Goal: Task Accomplishment & Management: Manage account settings

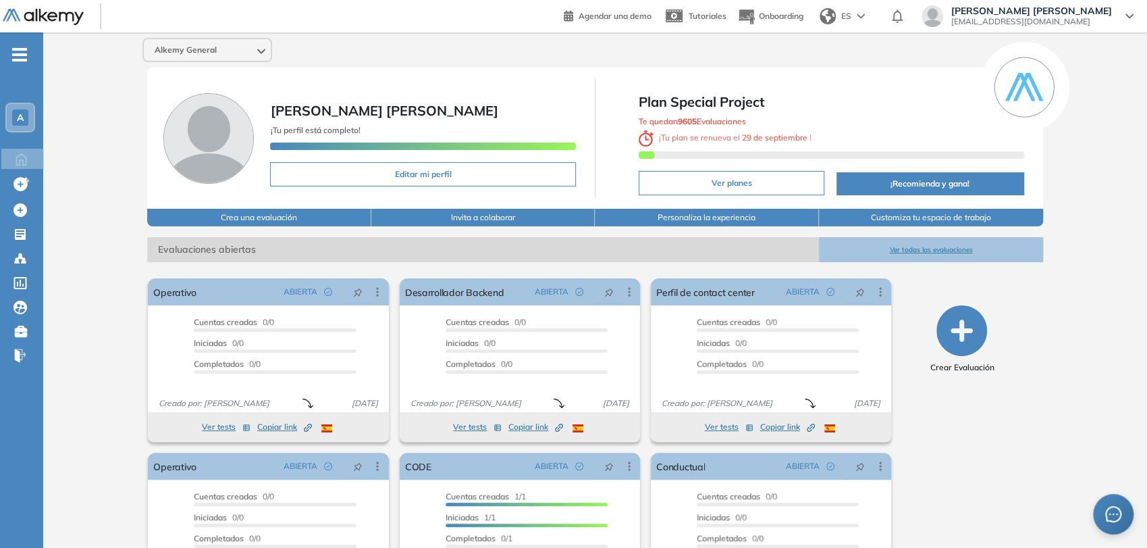
click at [21, 113] on span "A" at bounding box center [20, 117] width 7 height 11
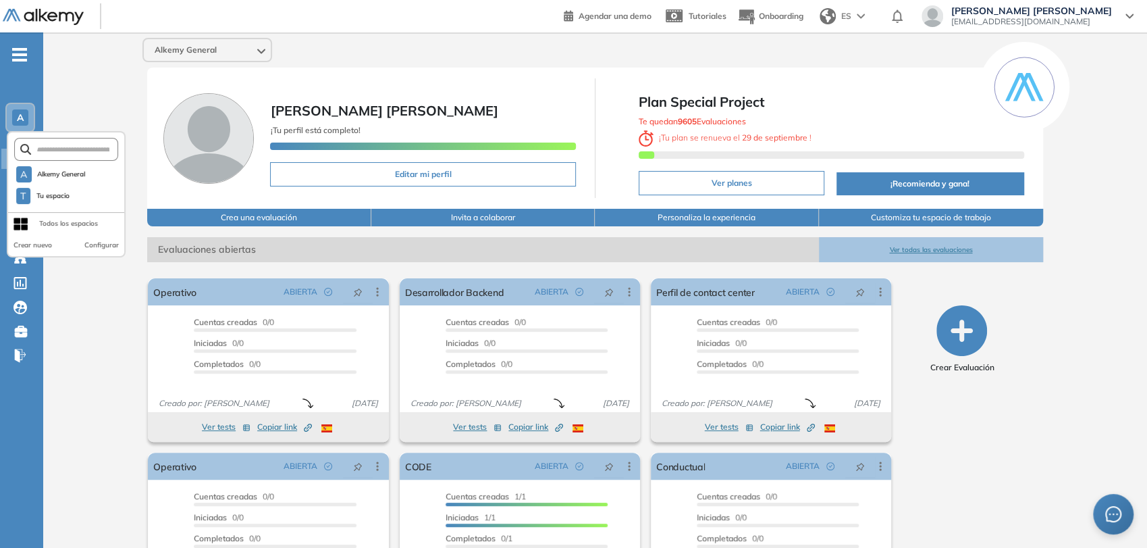
click at [1059, 18] on span "juanmanuel+partner2@alkemy.org" at bounding box center [1031, 21] width 161 height 11
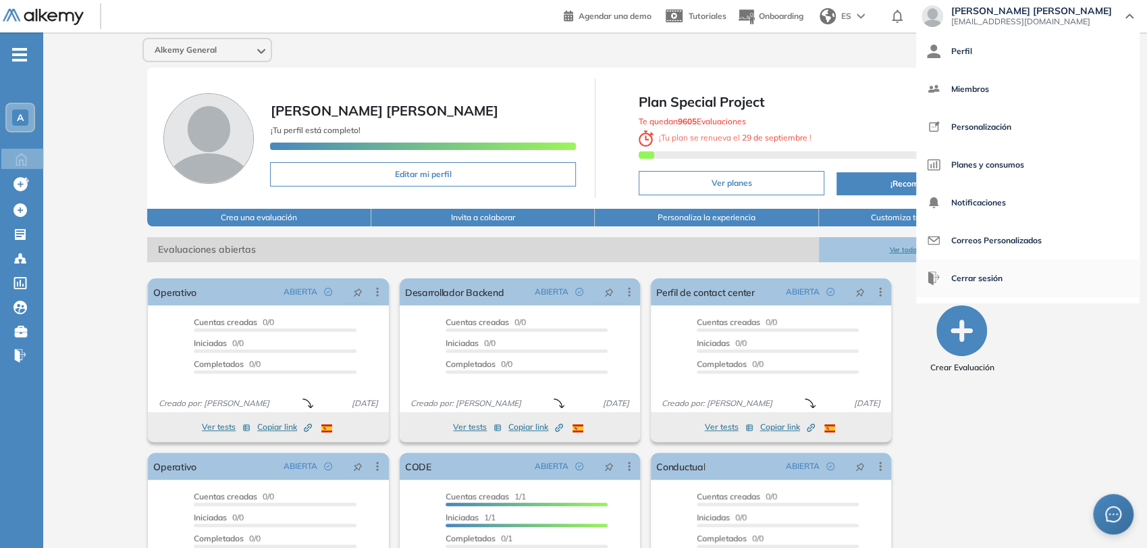
click at [1003, 282] on span "Cerrar sesión" at bounding box center [976, 278] width 51 height 32
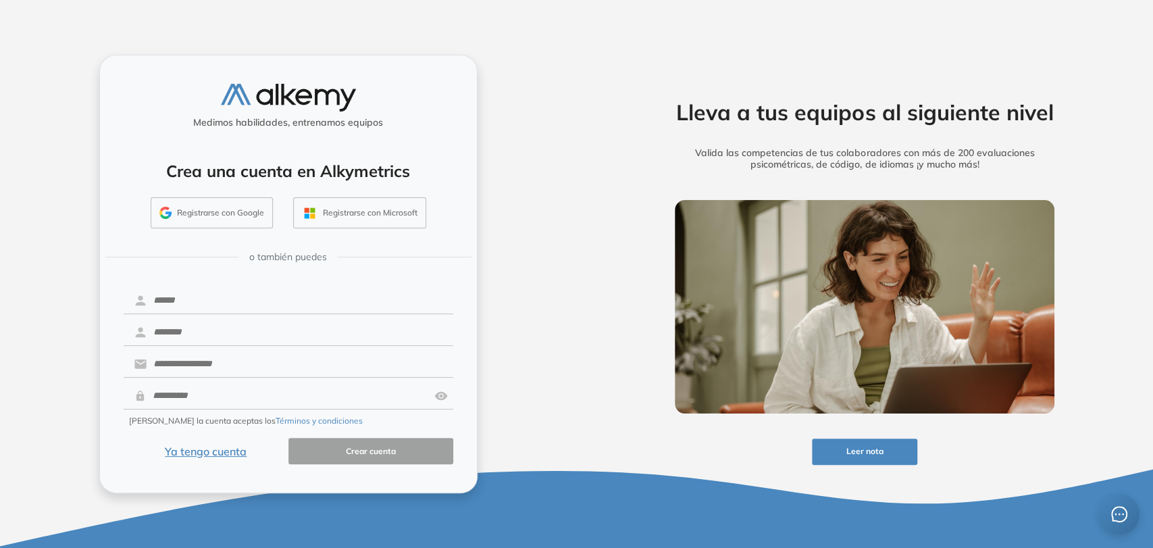
click at [240, 454] on button "Ya tengo cuenta" at bounding box center [206, 451] width 165 height 26
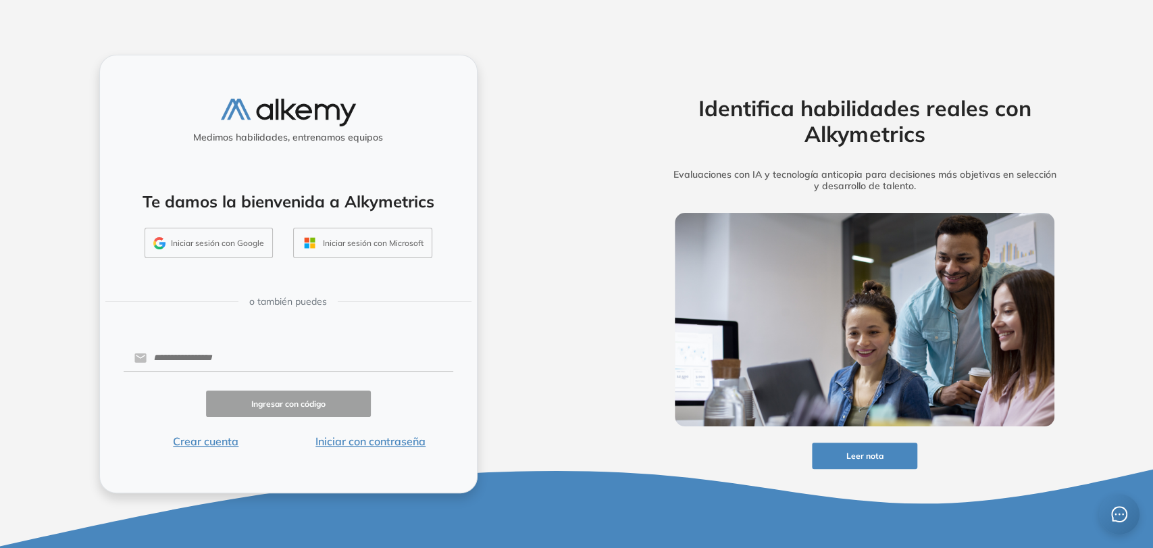
click at [325, 440] on button "Iniciar con contraseña" at bounding box center [370, 441] width 165 height 16
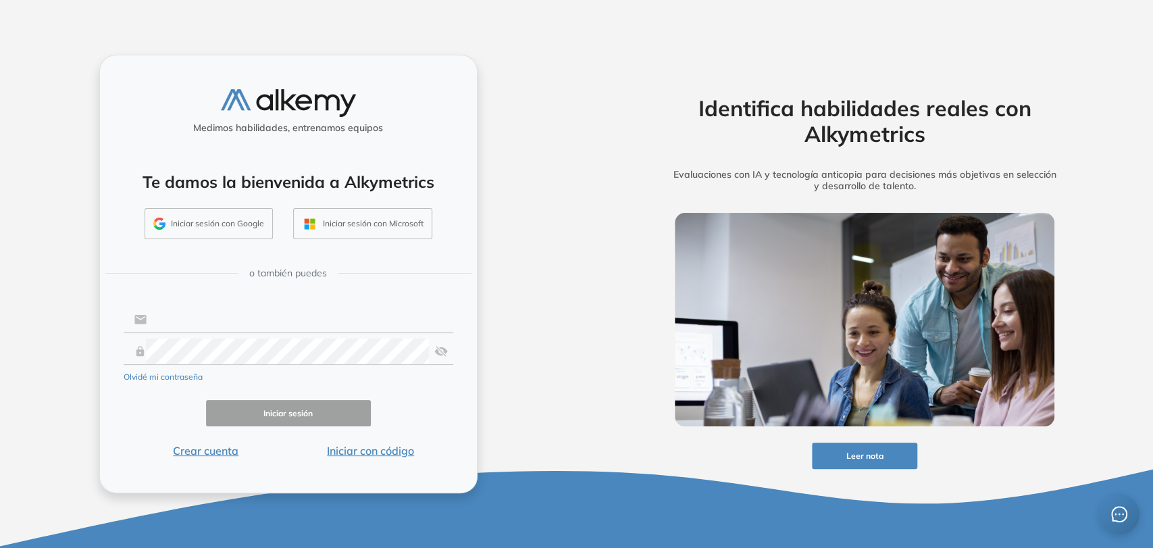
type input "**********"
click at [302, 418] on button "Iniciar sesión" at bounding box center [288, 413] width 165 height 26
